Goal: Communication & Community: Answer question/provide support

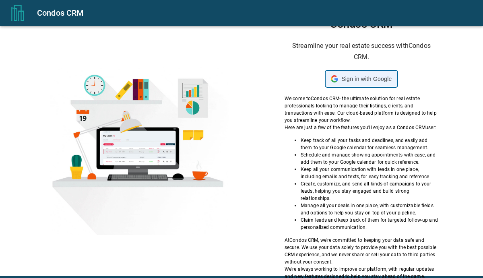
click at [347, 81] on span "Sign in with Google" at bounding box center [366, 79] width 50 height 6
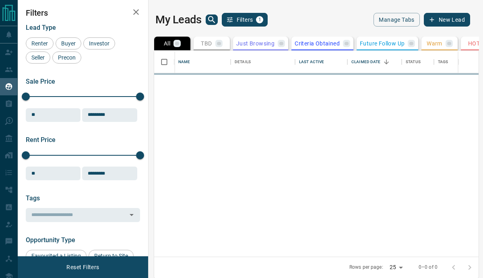
scroll to position [206, 324]
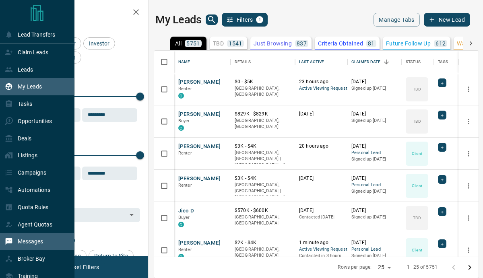
click at [21, 242] on p "Messages" at bounding box center [30, 241] width 25 height 6
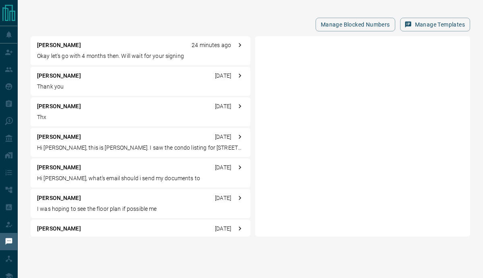
click at [123, 52] on p "Okay let's go with 4 months then. Will wait for your signing" at bounding box center [140, 56] width 207 height 8
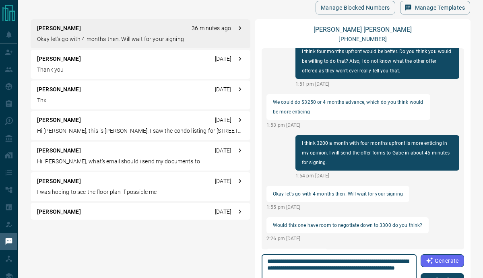
scroll to position [24, 0]
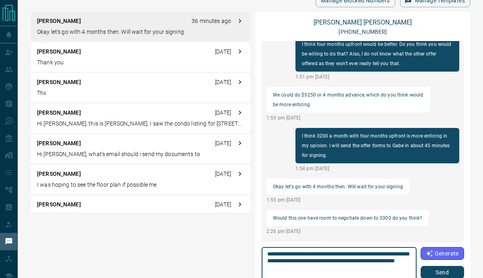
type textarea "**********"
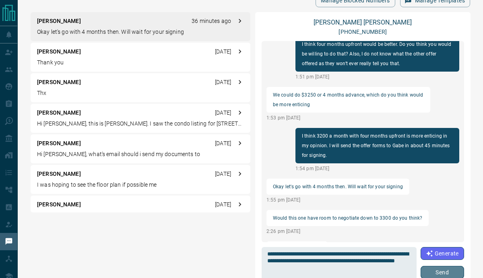
click at [444, 268] on button "Send" at bounding box center [441, 272] width 43 height 13
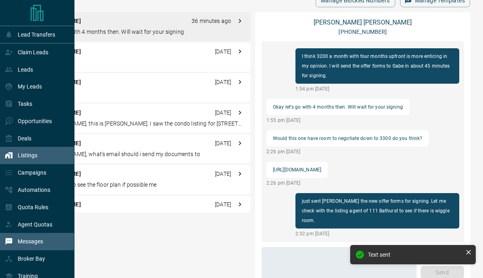
scroll to position [132, 0]
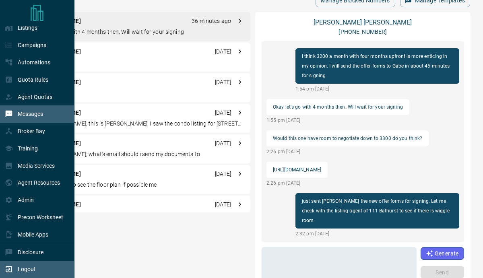
click at [21, 272] on p "Logout" at bounding box center [27, 269] width 18 height 6
